Goal: Task Accomplishment & Management: Manage account settings

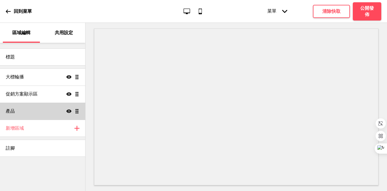
click at [43, 111] on div "產品 顯示 拖曳" at bounding box center [42, 111] width 85 height 17
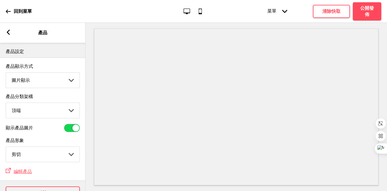
click at [3, 31] on div "箭頭left 產品" at bounding box center [43, 33] width 86 height 20
click at [6, 31] on rect at bounding box center [8, 32] width 5 height 5
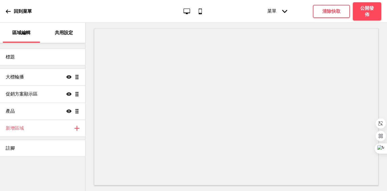
click at [284, 15] on div "菜單 箭頭down" at bounding box center [277, 11] width 31 height 17
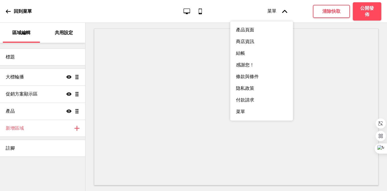
click at [69, 33] on p "共用設定" at bounding box center [64, 33] width 18 height 6
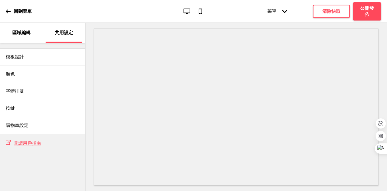
click at [33, 33] on div "區域編輯" at bounding box center [21, 33] width 37 height 20
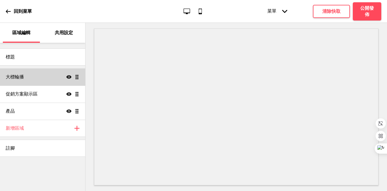
click at [32, 76] on div "大標輪播 顯示 拖曳" at bounding box center [42, 76] width 85 height 17
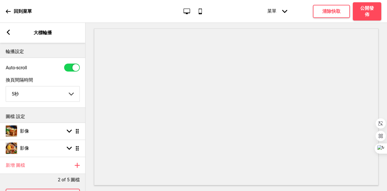
click at [7, 31] on icon at bounding box center [8, 32] width 3 height 5
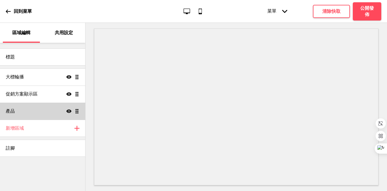
click at [23, 112] on div "產品 顯示 拖曳" at bounding box center [42, 111] width 85 height 17
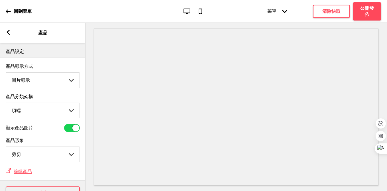
scroll to position [21, 0]
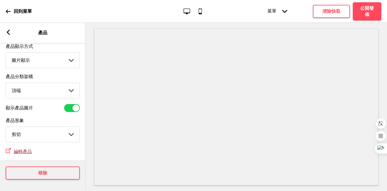
click at [25, 153] on span "編輯產品" at bounding box center [23, 151] width 18 height 5
